Goal: Task Accomplishment & Management: Manage account settings

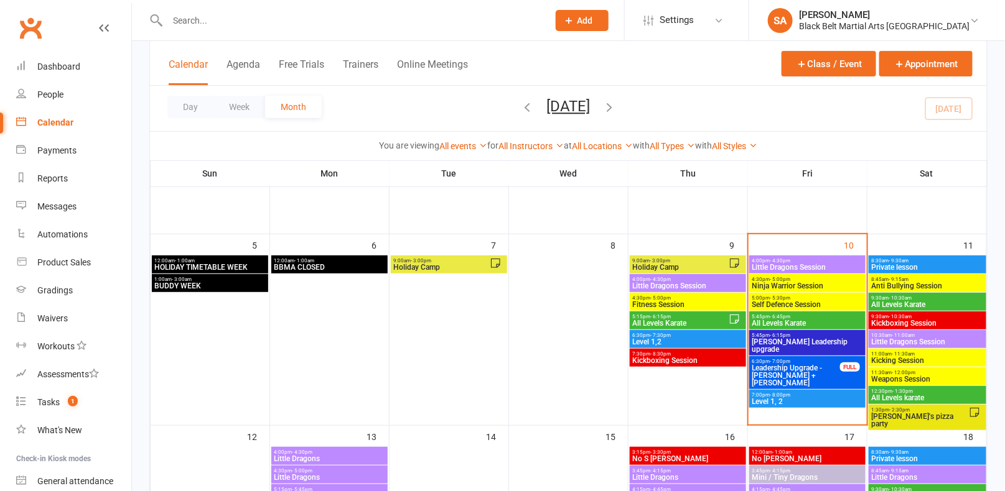
click at [784, 401] on span "Level 1, 2" at bounding box center [806, 401] width 111 height 7
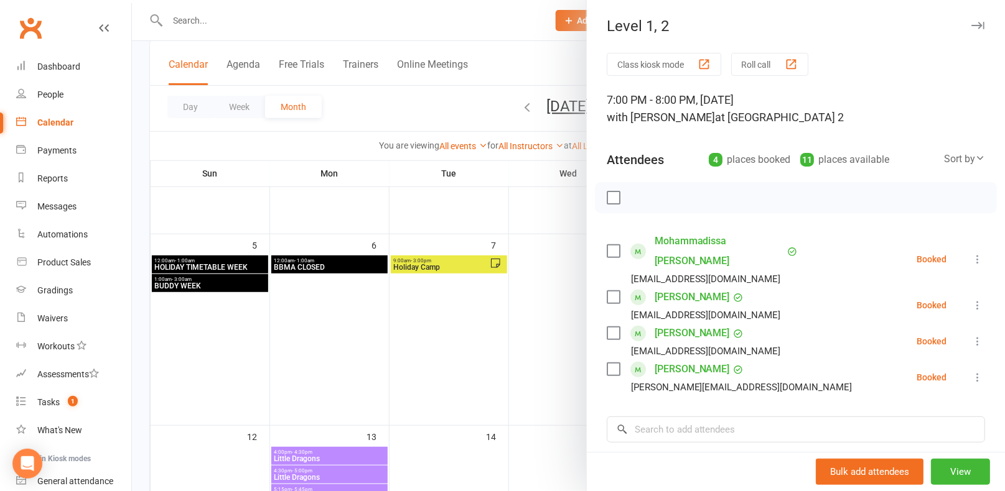
click at [463, 344] on div at bounding box center [568, 245] width 873 height 491
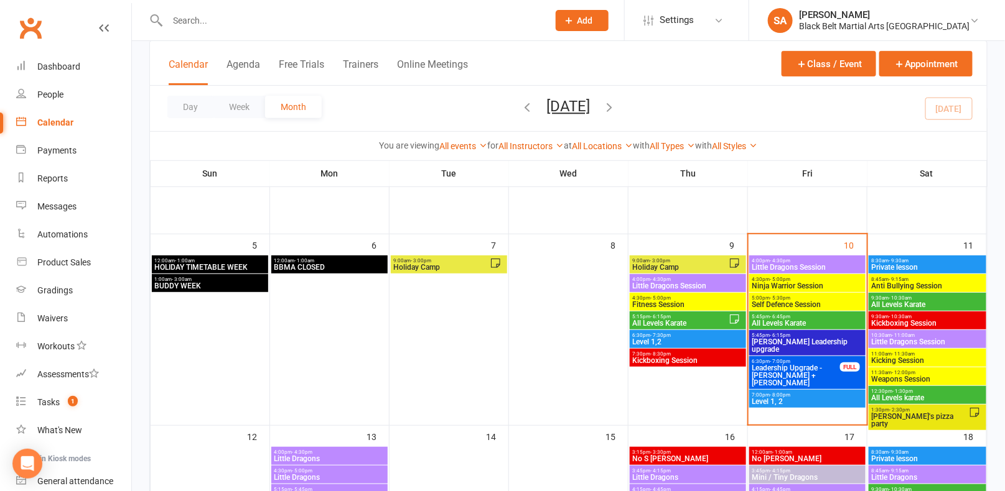
click at [784, 320] on span "All Levels Karate" at bounding box center [806, 323] width 111 height 7
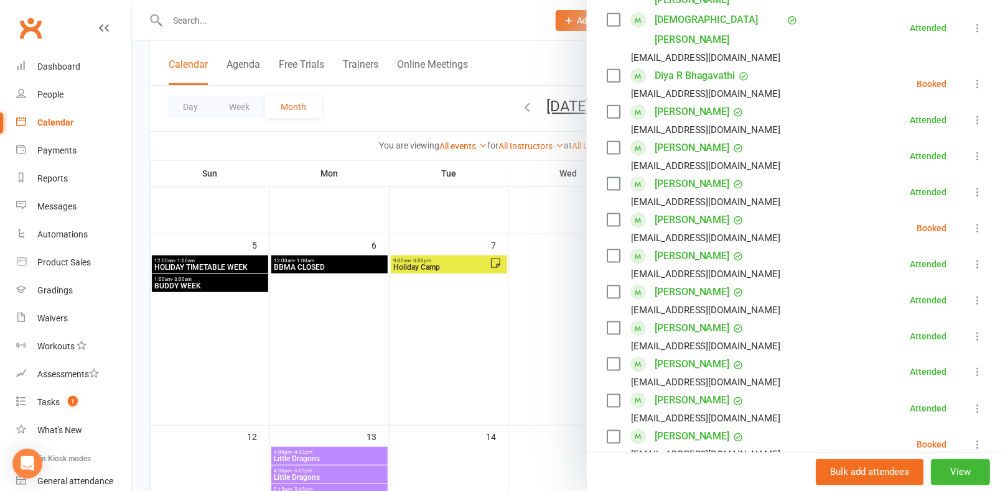
scroll to position [580, 0]
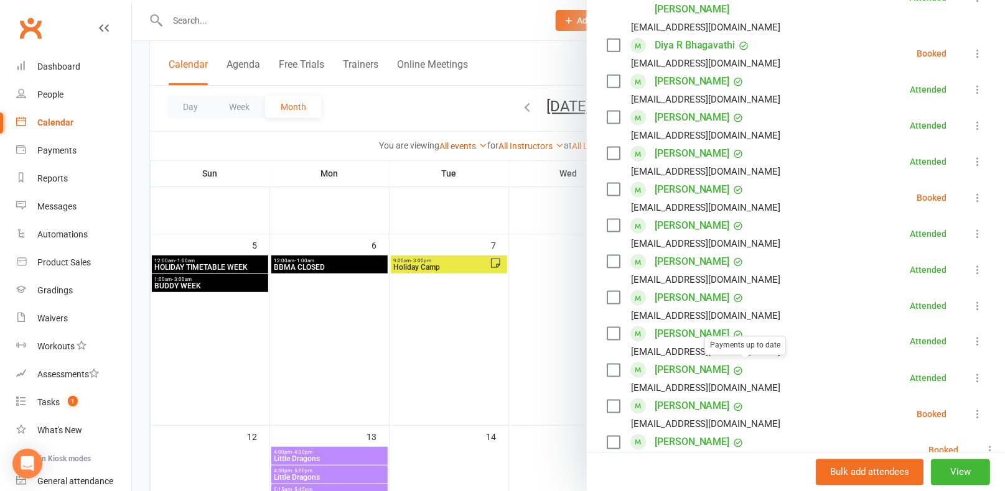
click at [498, 373] on div at bounding box center [568, 245] width 873 height 491
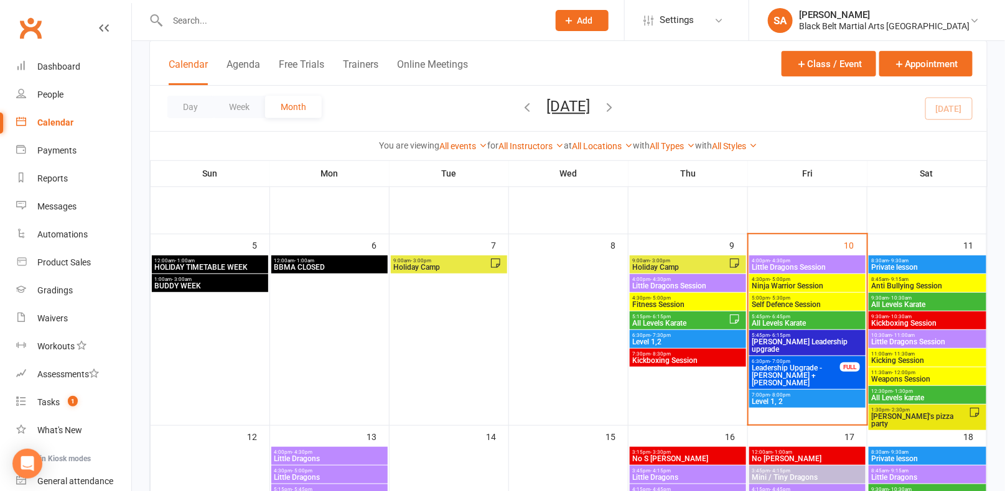
click at [783, 368] on span "Leadership Upgrade - [PERSON_NAME] + [PERSON_NAME]" at bounding box center [795, 376] width 89 height 22
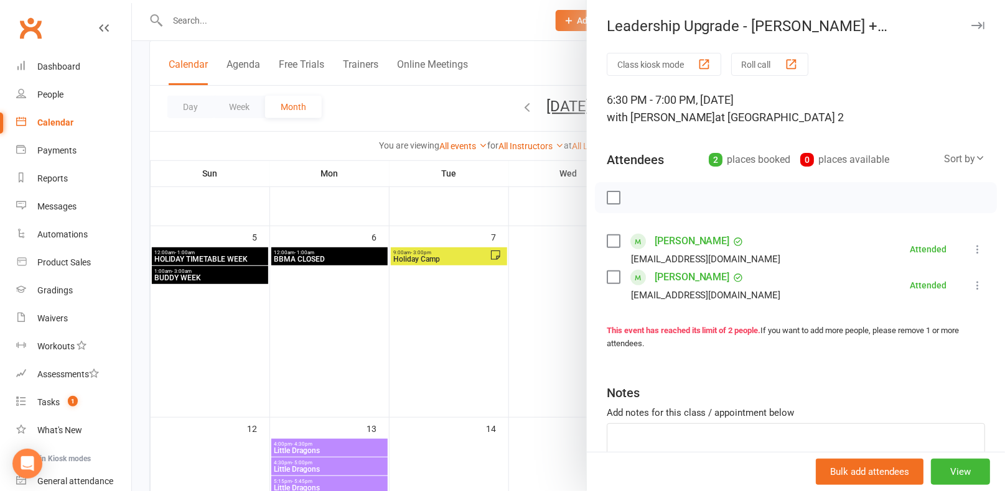
scroll to position [137, 0]
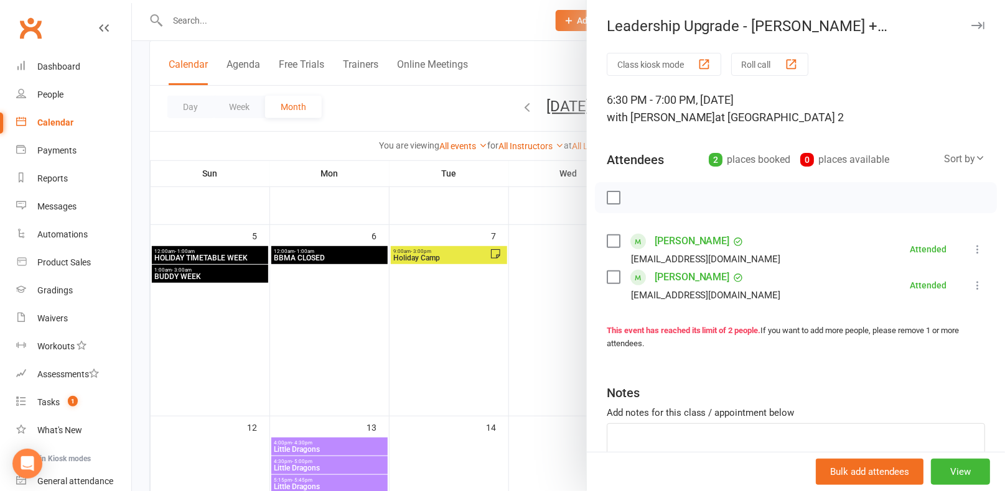
click at [516, 354] on div at bounding box center [568, 245] width 873 height 491
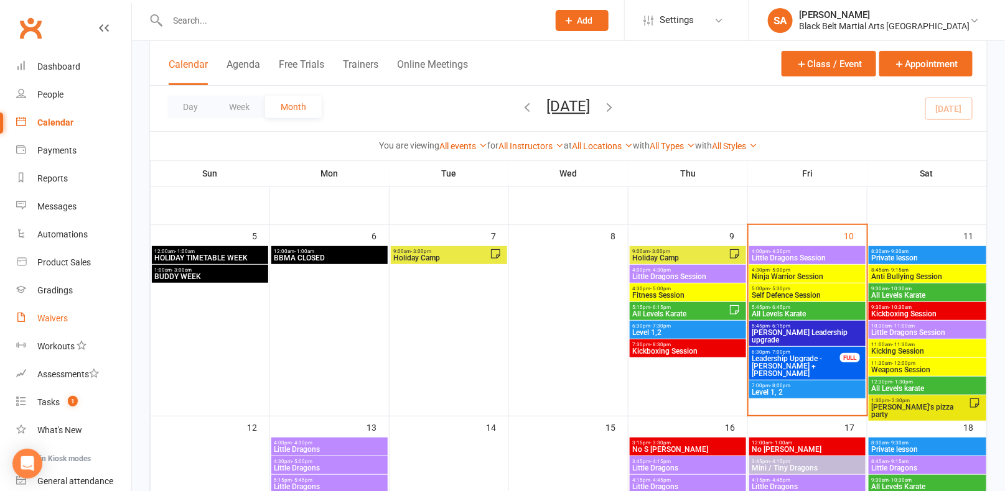
click at [52, 318] on div "Waivers" at bounding box center [52, 319] width 30 height 10
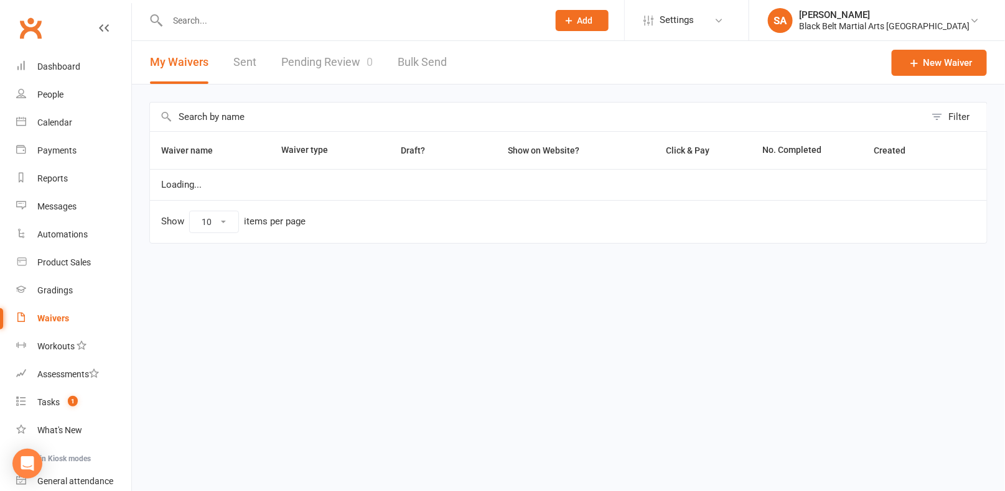
select select "100"
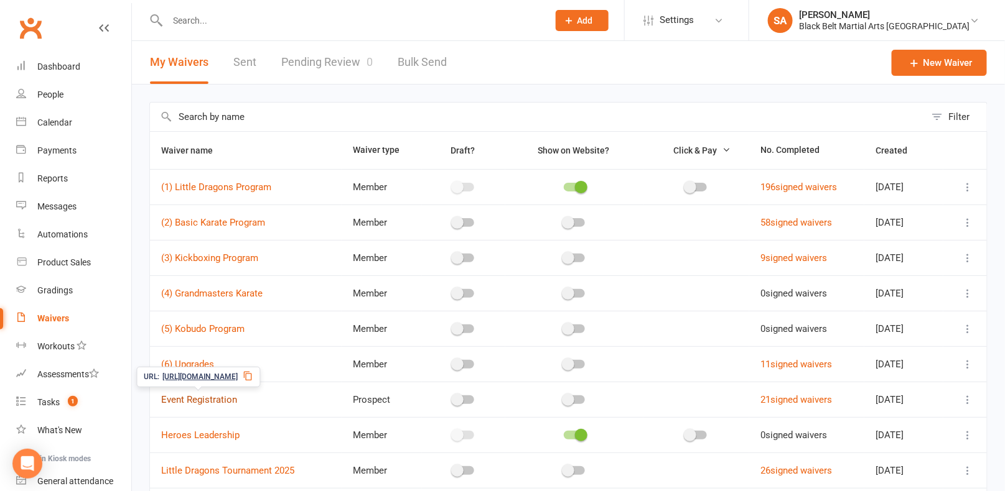
click at [200, 395] on link "Event Registration" at bounding box center [199, 399] width 76 height 11
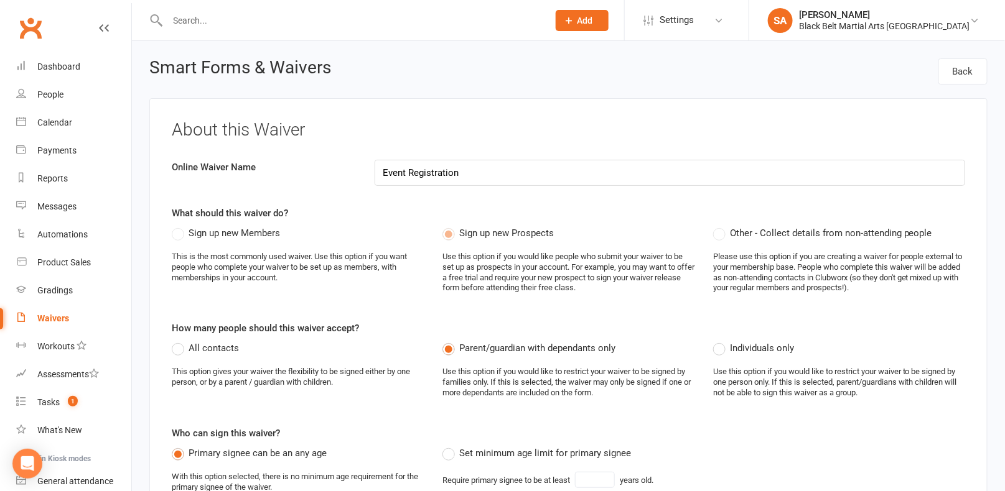
click at [44, 317] on div "Waivers" at bounding box center [53, 319] width 32 height 10
select select "100"
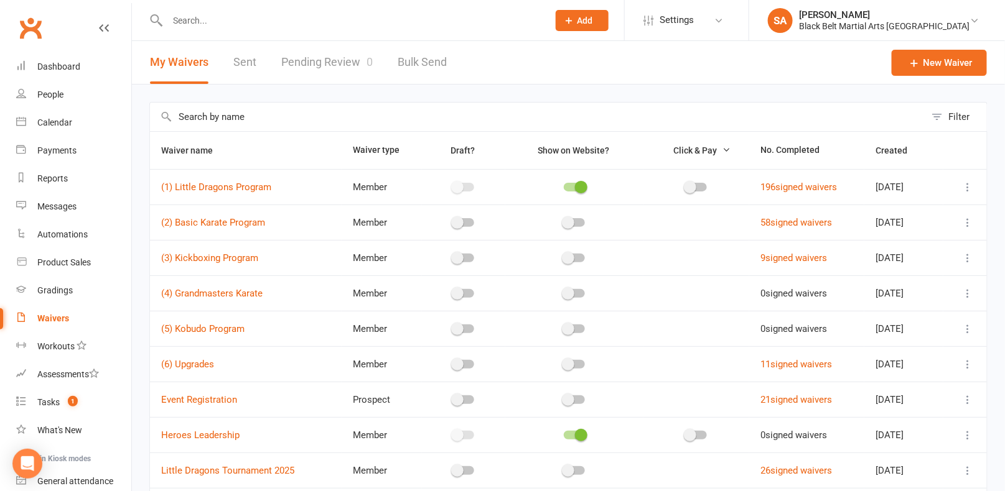
click at [962, 190] on icon at bounding box center [968, 187] width 12 height 12
click at [893, 261] on link "Copy external link to clipboard" at bounding box center [902, 260] width 146 height 25
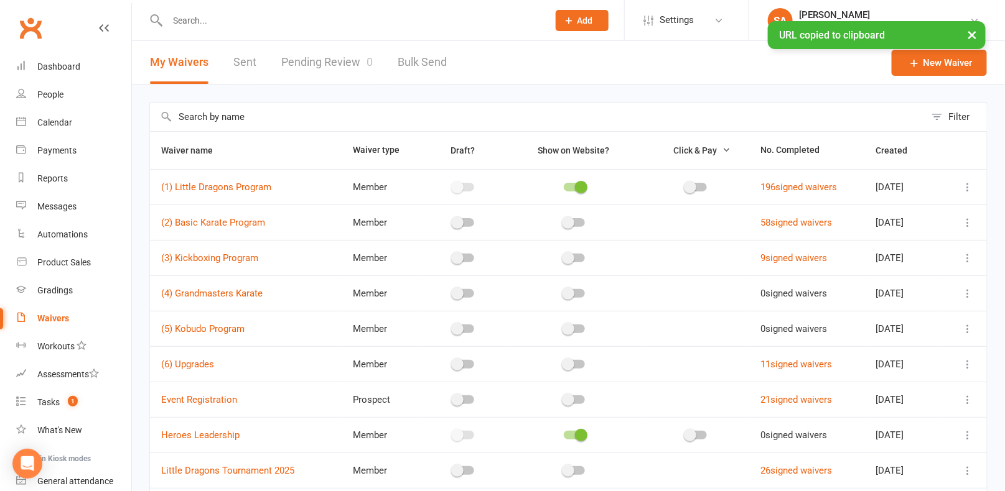
click at [970, 188] on icon at bounding box center [968, 187] width 12 height 12
click at [946, 257] on link "Copy external link to clipboard" at bounding box center [902, 260] width 146 height 25
